Goal: Transaction & Acquisition: Purchase product/service

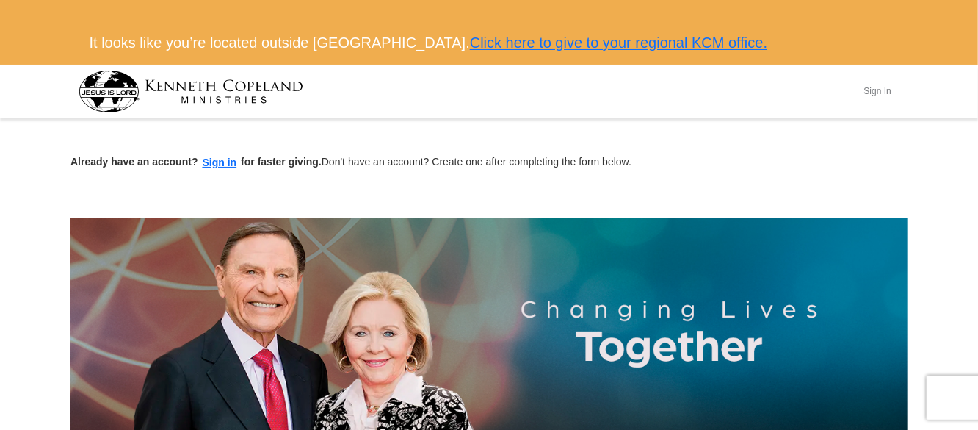
click at [885, 88] on button "Sign In" at bounding box center [878, 91] width 44 height 23
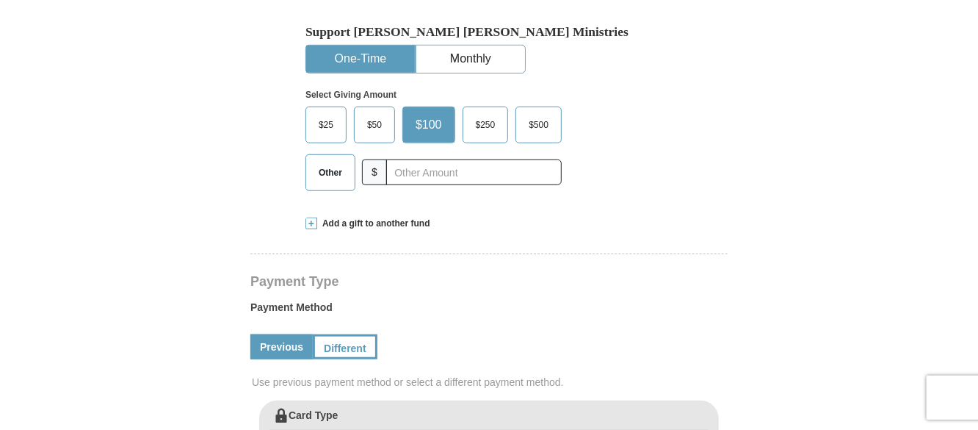
scroll to position [521, 0]
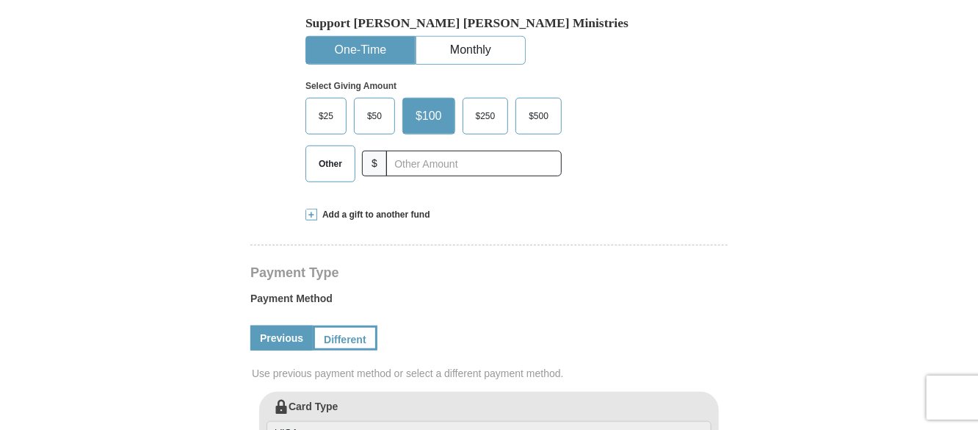
click at [331, 170] on span "Other" at bounding box center [330, 164] width 38 height 22
click at [0, 0] on input "Other" at bounding box center [0, 0] width 0 height 0
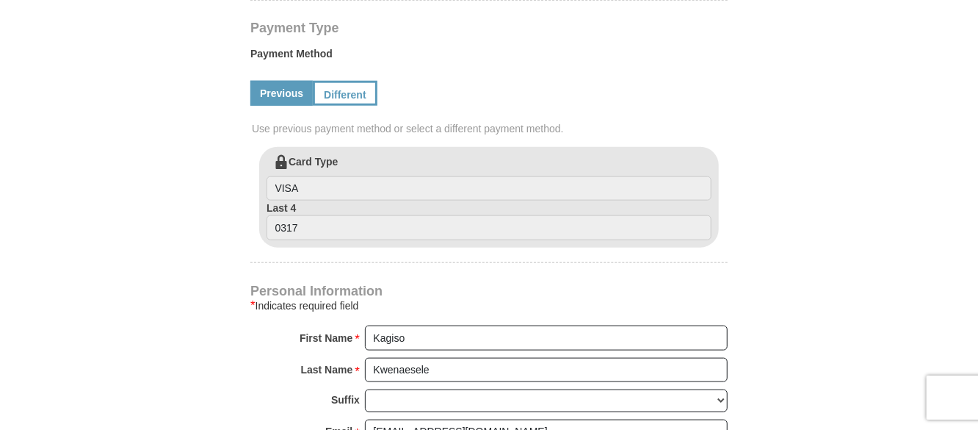
scroll to position [761, 0]
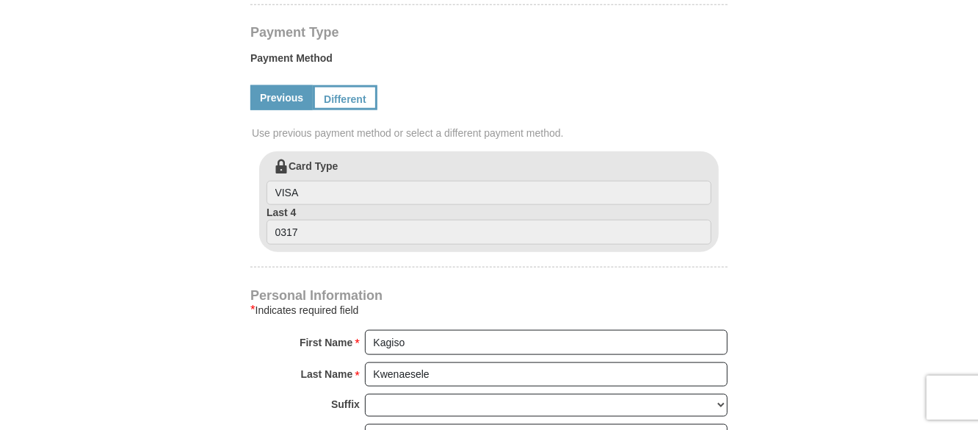
type input "33.99"
click at [275, 98] on link "Previous" at bounding box center [281, 97] width 62 height 25
click at [336, 98] on link "Different" at bounding box center [344, 97] width 62 height 25
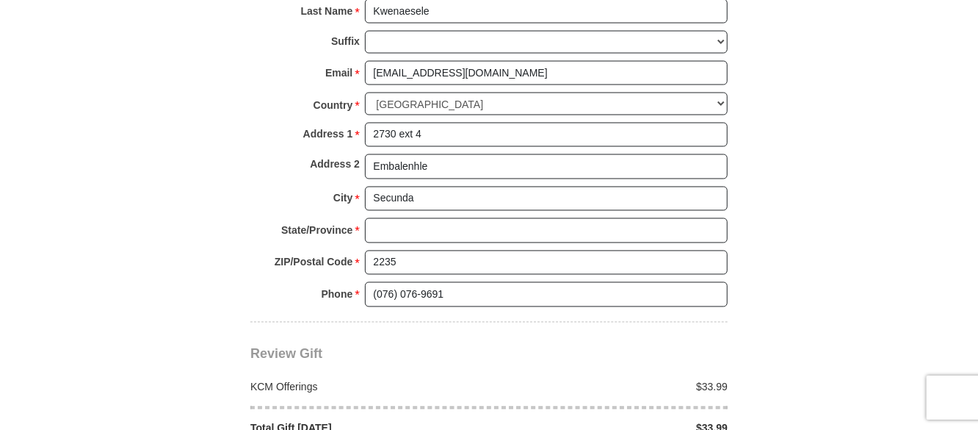
scroll to position [1277, 0]
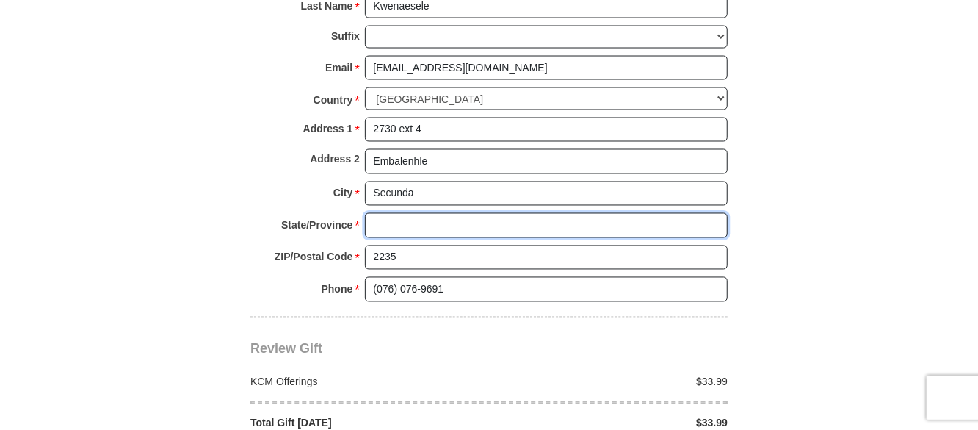
click at [574, 219] on input "State/Province *" at bounding box center [546, 225] width 363 height 25
type input "Mpumalanga"
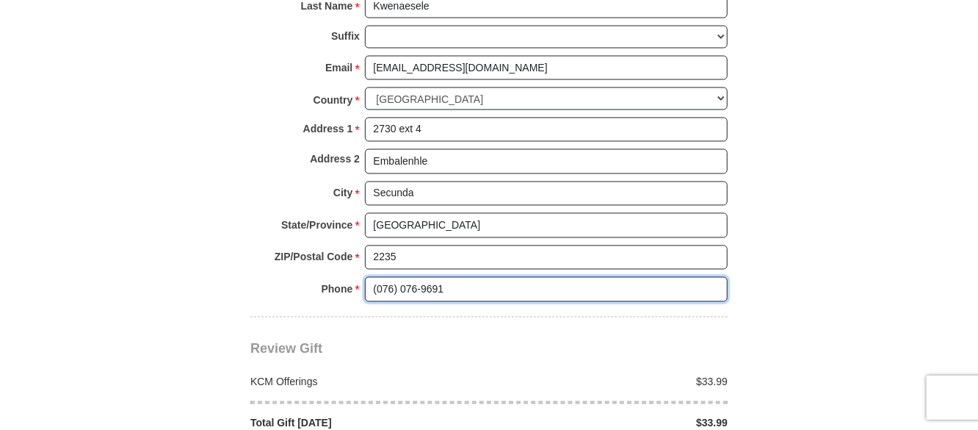
drag, startPoint x: 376, startPoint y: 288, endPoint x: 346, endPoint y: 286, distance: 30.2
click at [346, 286] on div "Phone * * (076) 076-9691 Please enter Phone Number Please enter Phone" at bounding box center [488, 293] width 477 height 32
type input "0656551312"
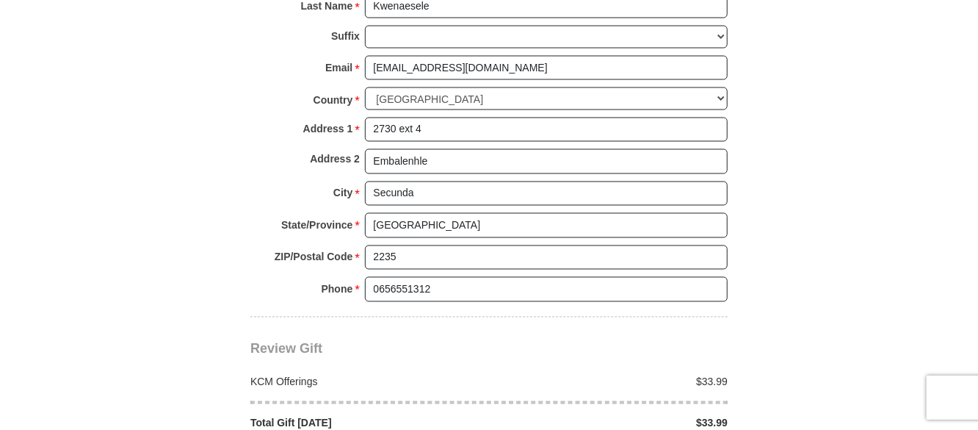
click at [944, 181] on body "It looks like you’re located outside the United States. Click here to give to y…" at bounding box center [489, 128] width 978 height 2810
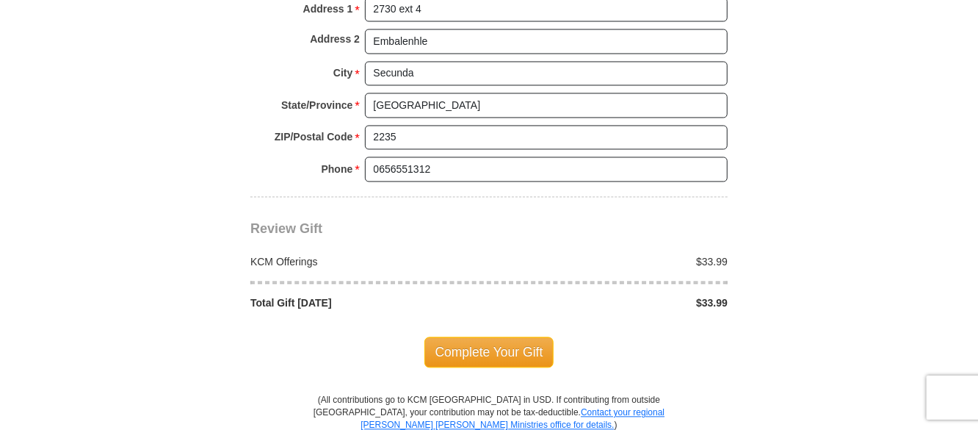
scroll to position [1413, 0]
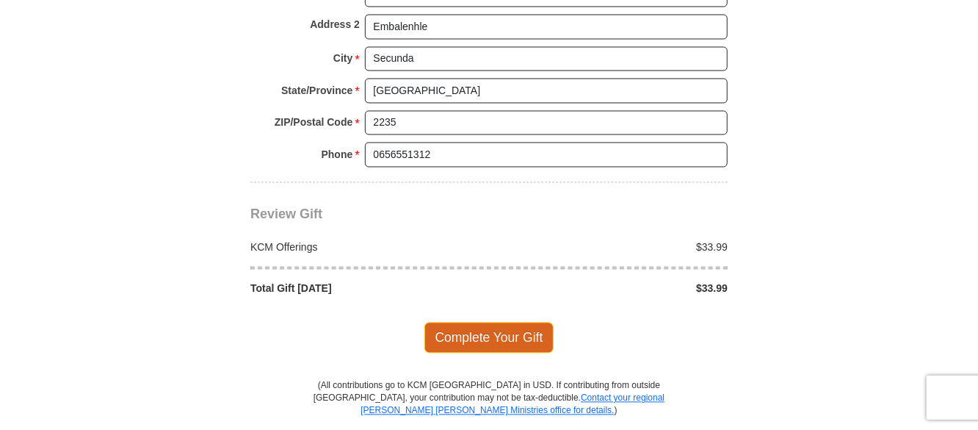
click at [444, 335] on span "Complete Your Gift" at bounding box center [490, 337] width 130 height 31
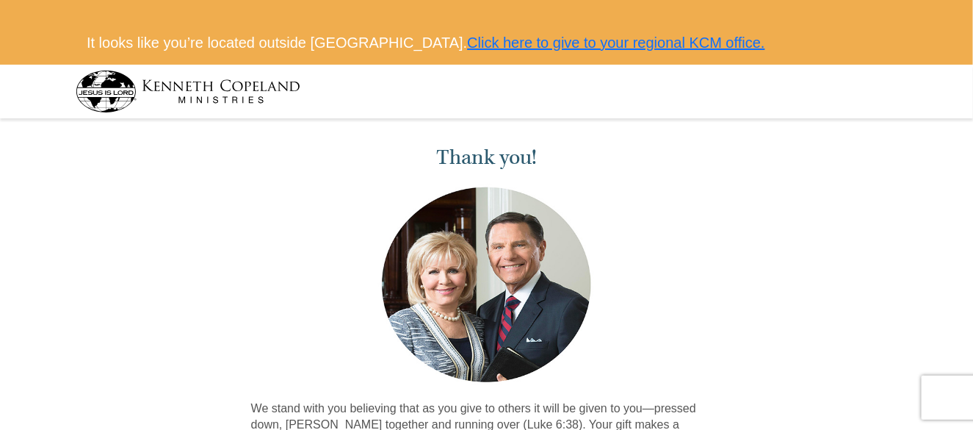
drag, startPoint x: 0, startPoint y: 0, endPoint x: 444, endPoint y: 335, distance: 556.5
click at [444, 335] on img at bounding box center [486, 285] width 217 height 202
click at [93, 95] on img at bounding box center [188, 92] width 225 height 42
